Goal: Information Seeking & Learning: Learn about a topic

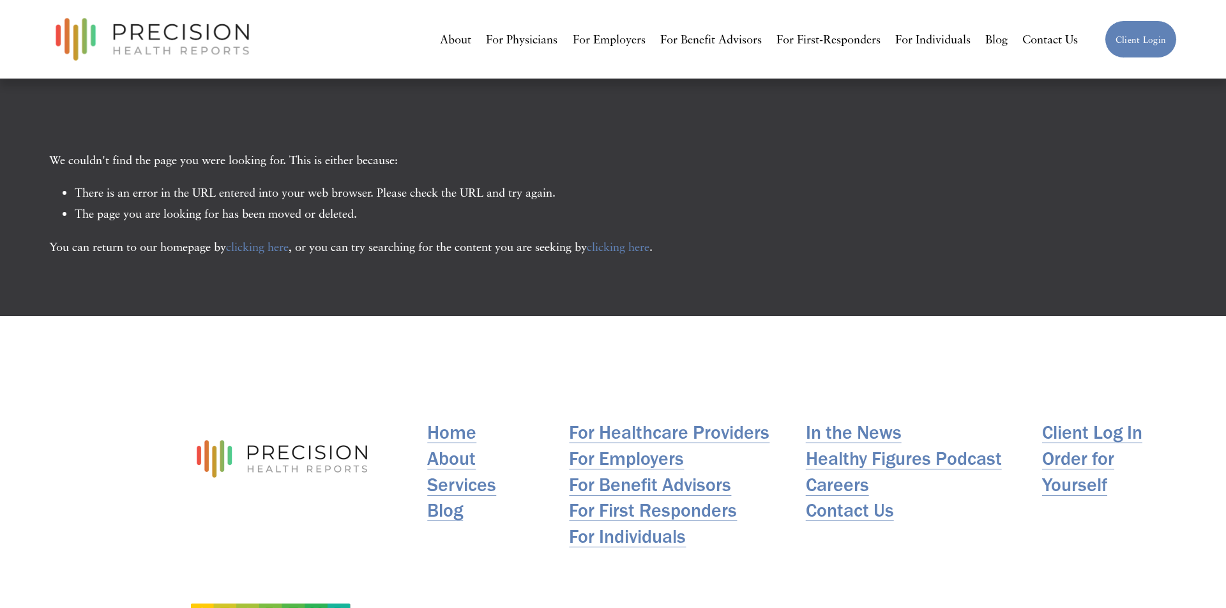
click at [626, 252] on link "clicking here" at bounding box center [618, 246] width 63 height 14
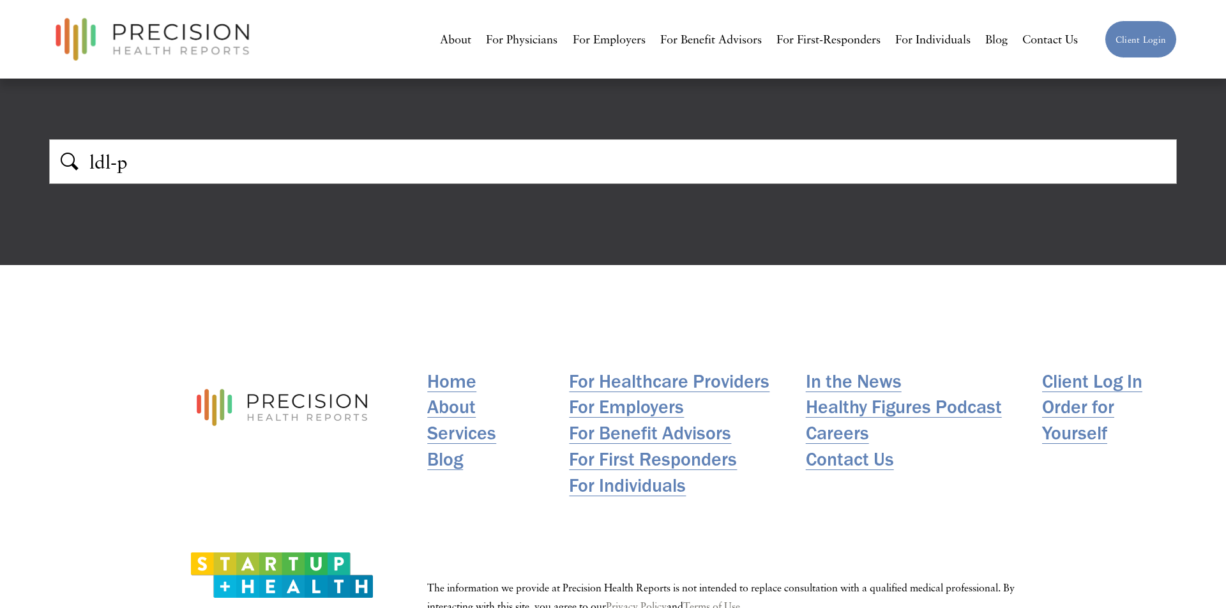
type input "ldl-p"
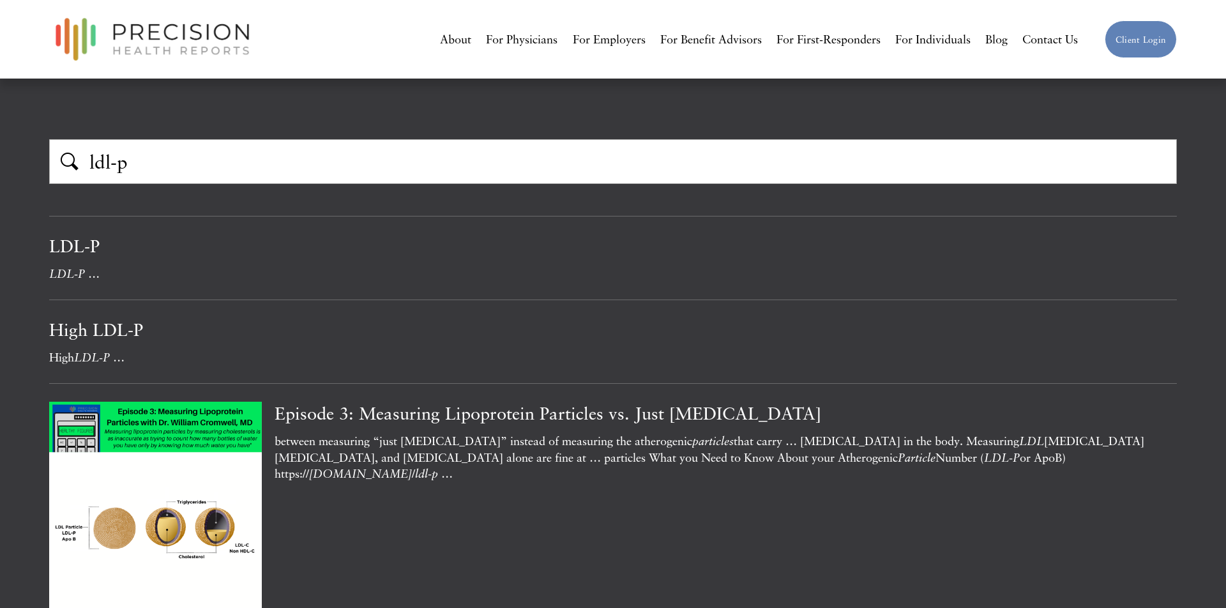
click at [68, 245] on div "LDL-P" at bounding box center [500, 245] width 902 height 23
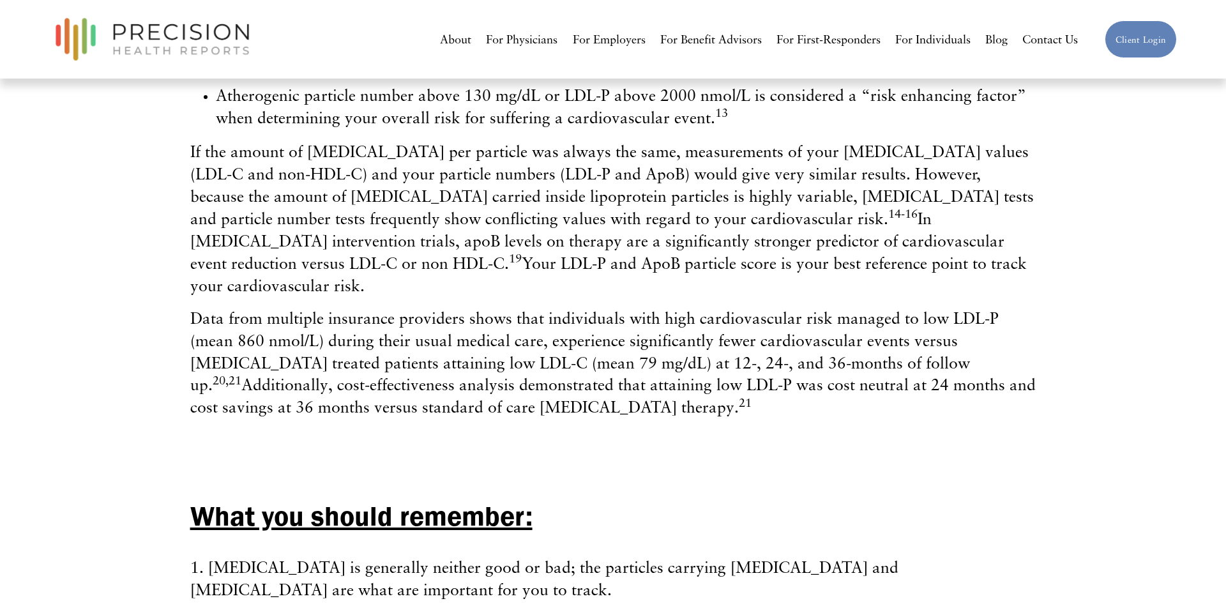
scroll to position [2276, 0]
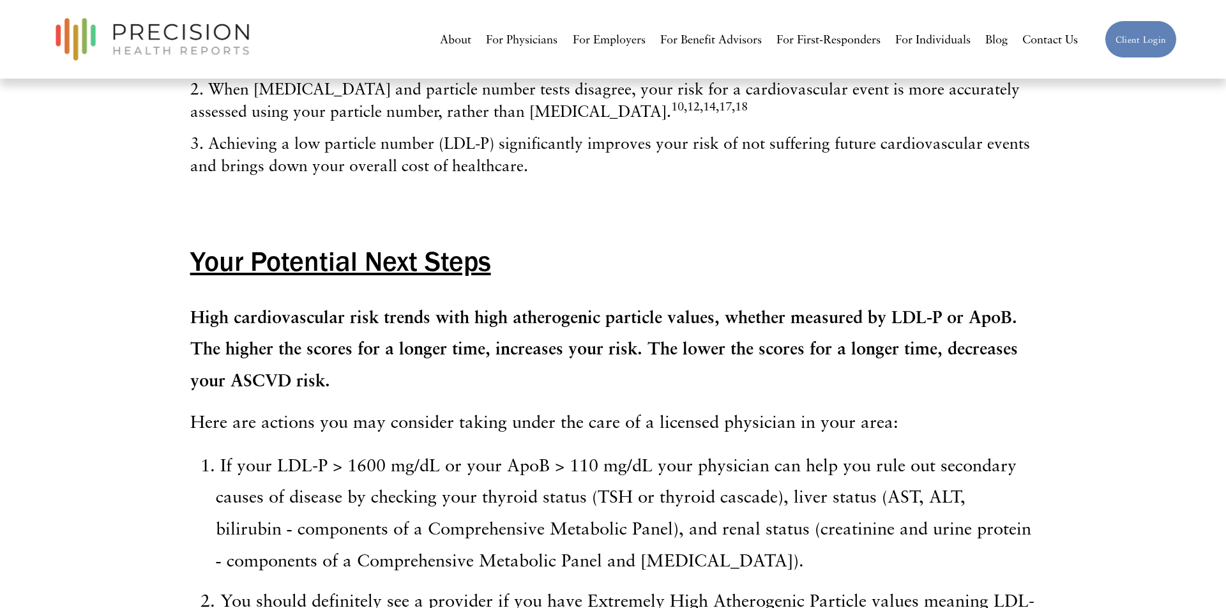
scroll to position [2764, 0]
